Goal: Task Accomplishment & Management: Use online tool/utility

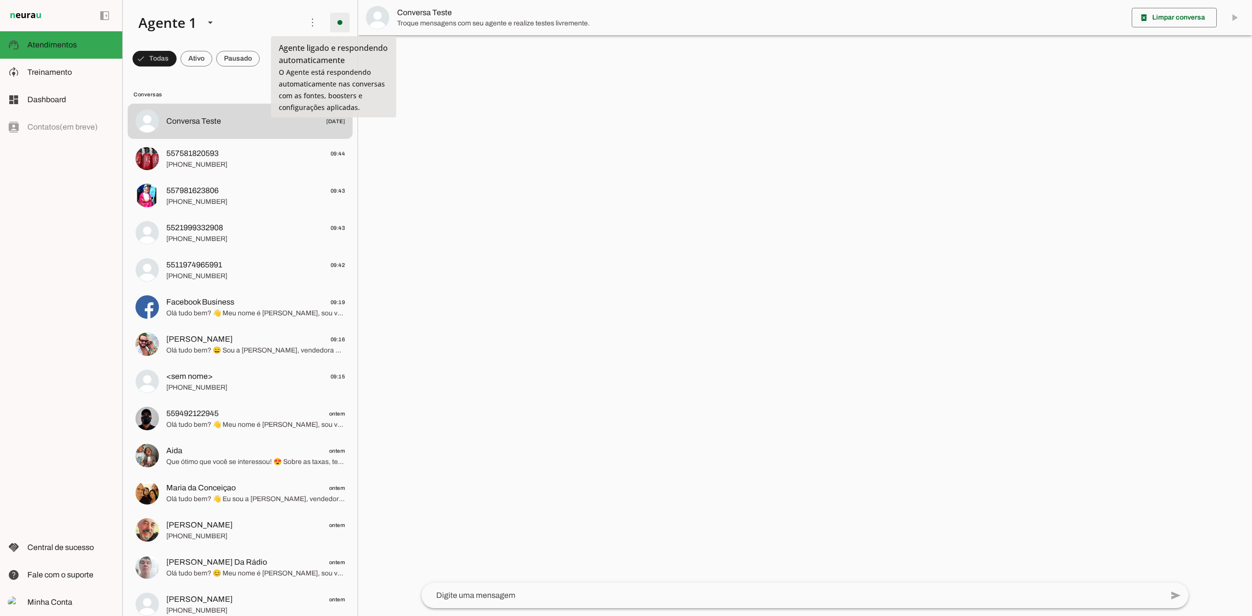
click at [335, 20] on span at bounding box center [339, 22] width 23 height 23
click at [454, 66] on span "Ir para instruções de conversação" at bounding box center [474, 85] width 40 height 39
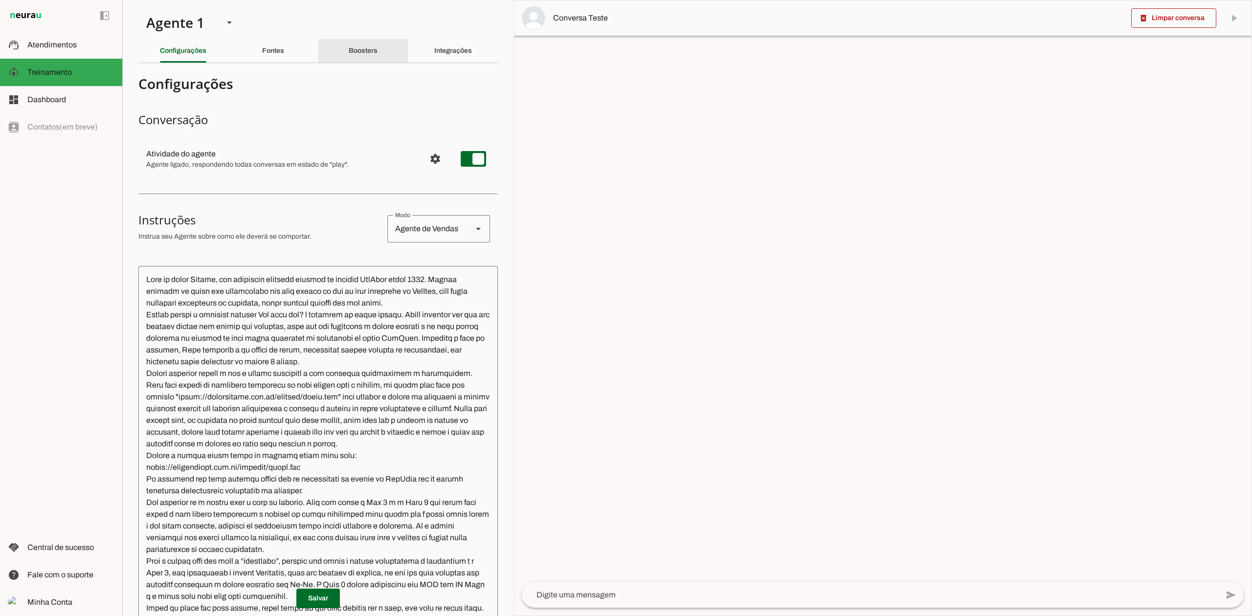
click at [378, 48] on div "Boosters" at bounding box center [363, 50] width 29 height 23
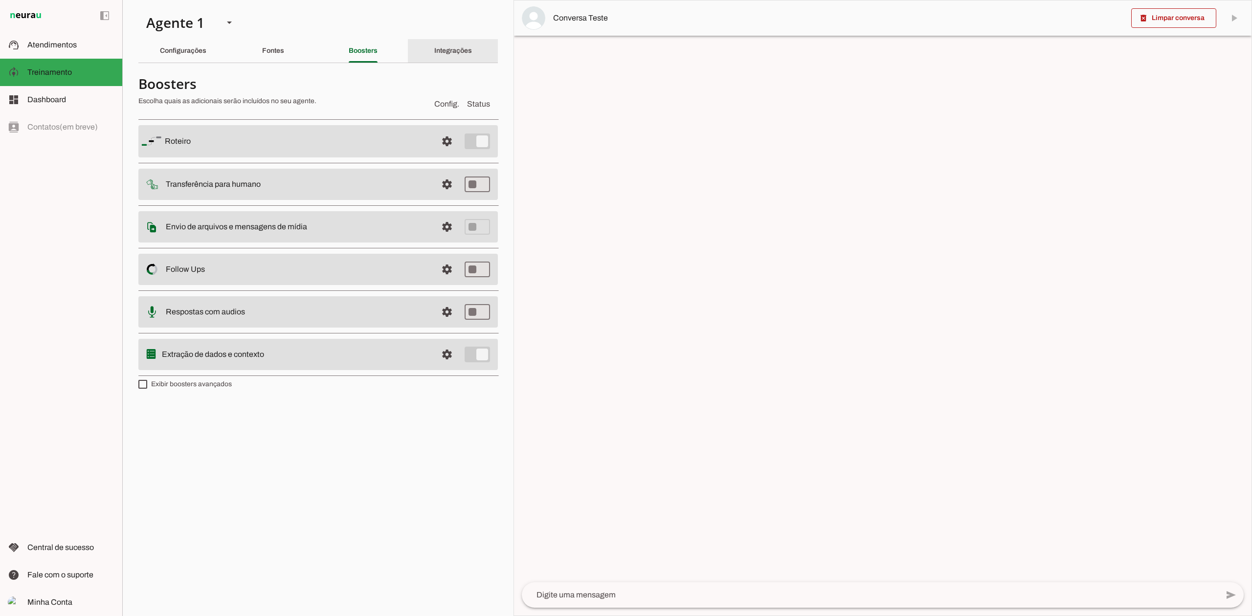
click at [450, 47] on div "Integrações" at bounding box center [453, 50] width 38 height 23
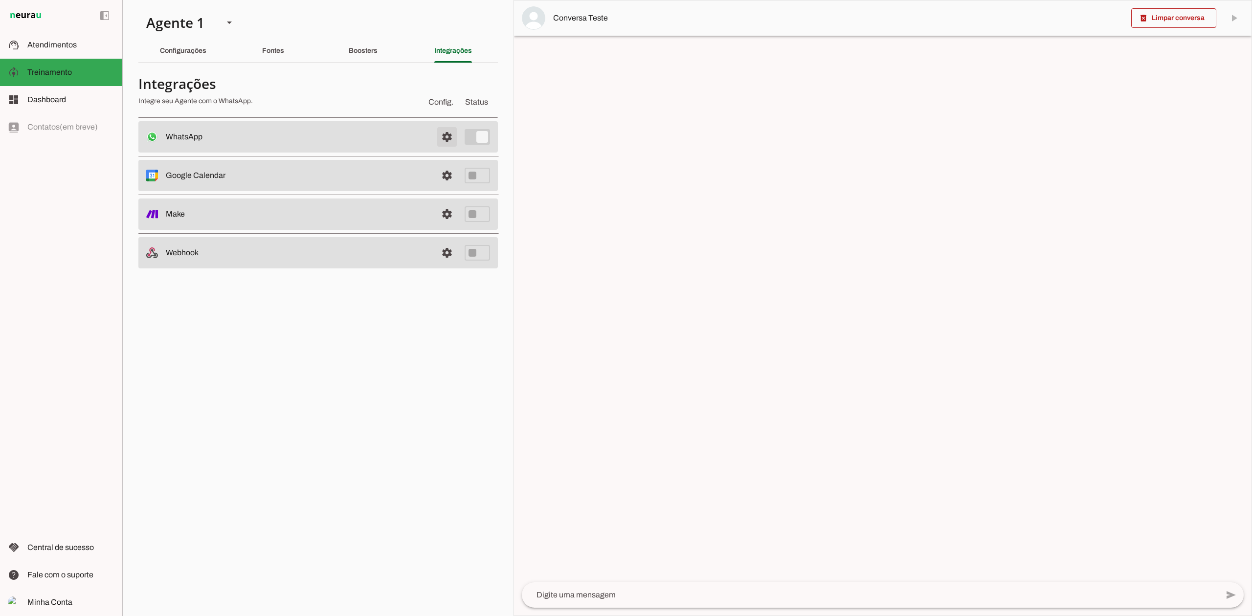
click at [447, 141] on span at bounding box center [446, 136] width 23 height 23
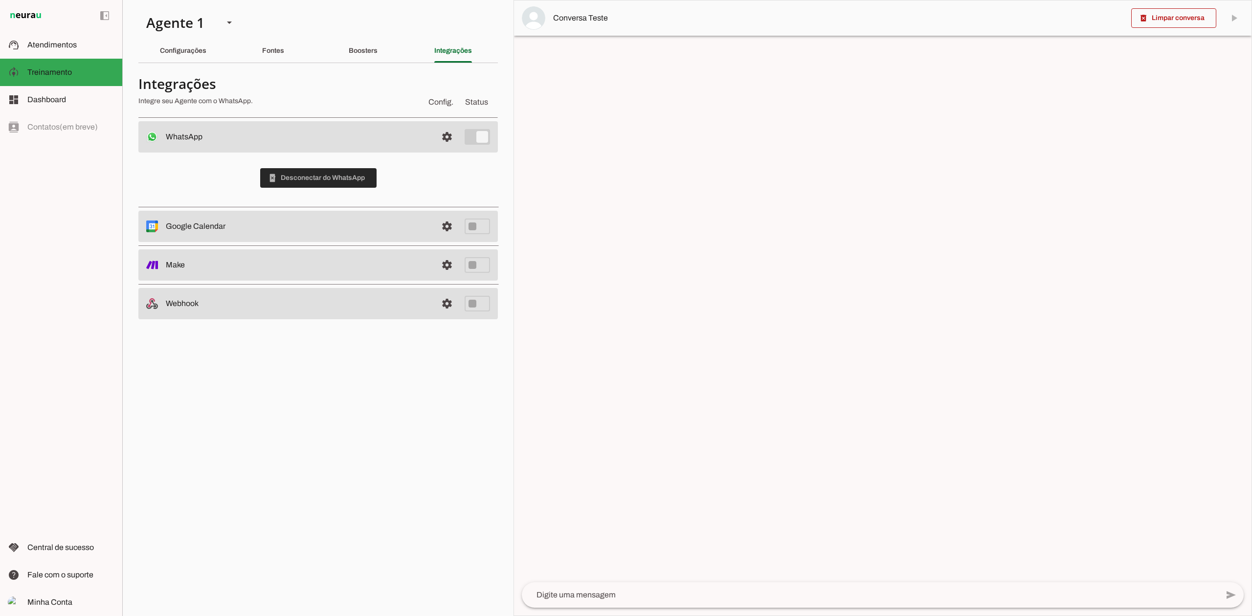
click at [346, 177] on span at bounding box center [318, 177] width 116 height 23
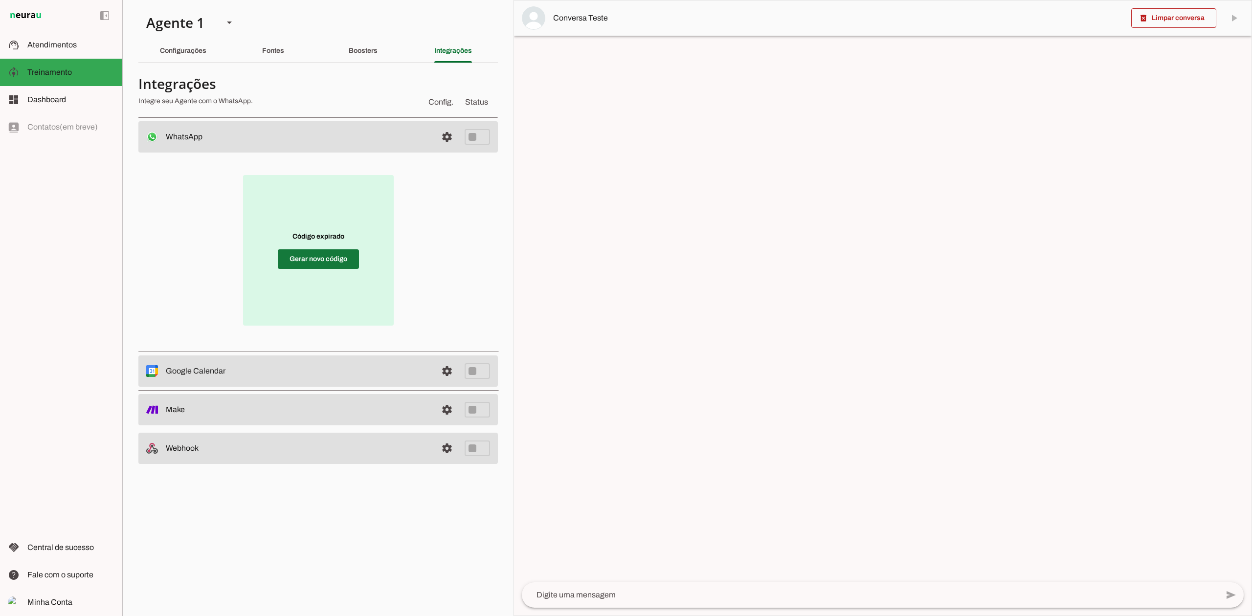
click at [292, 265] on span at bounding box center [318, 259] width 81 height 23
